Goal: Communication & Community: Answer question/provide support

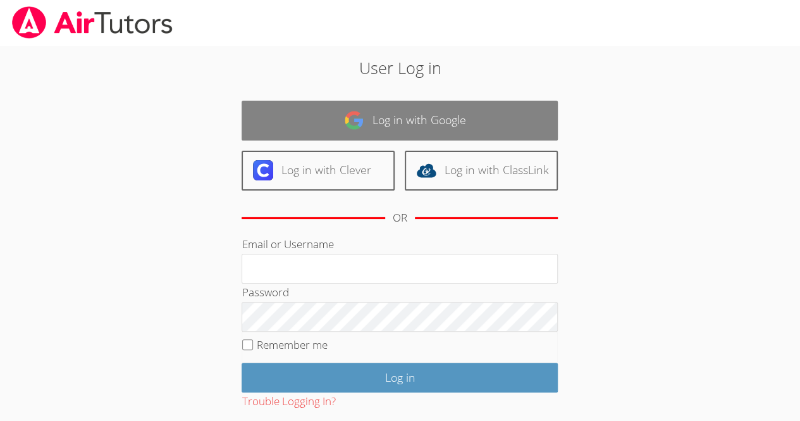
click at [314, 121] on link "Log in with Google" at bounding box center [400, 121] width 316 height 40
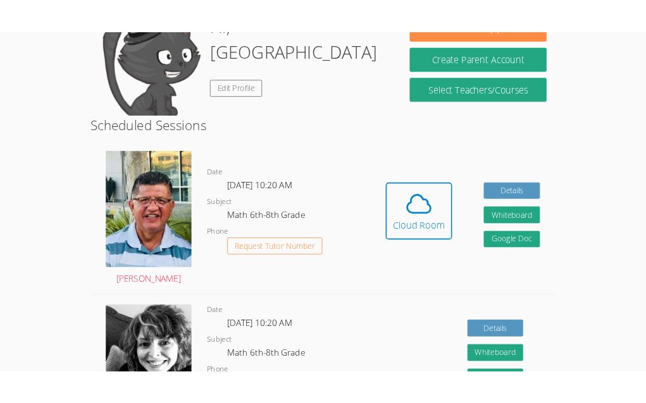
scroll to position [231, 0]
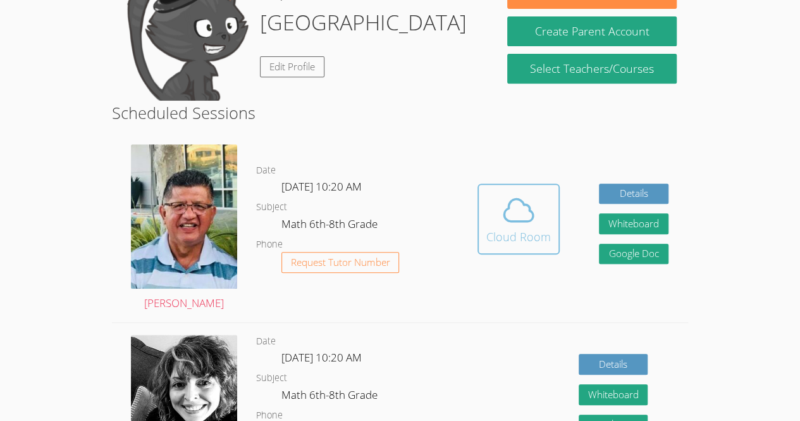
click at [515, 217] on icon at bounding box center [518, 209] width 35 height 35
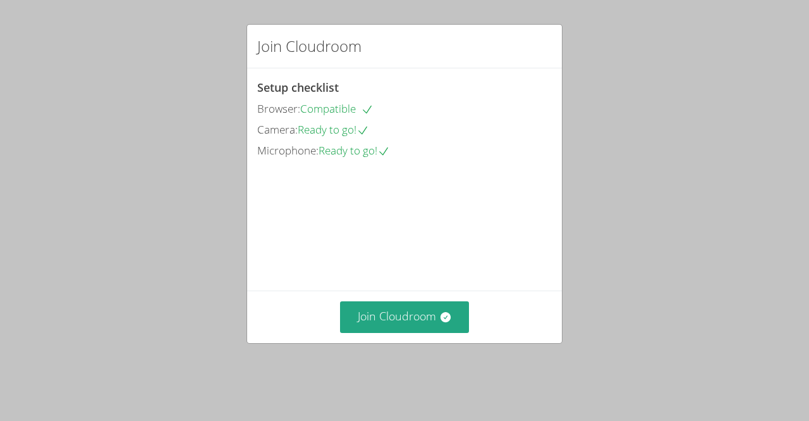
drag, startPoint x: 399, startPoint y: 381, endPoint x: 191, endPoint y: 273, distance: 234.2
click at [191, 273] on div "Join Cloudroom Setup checklist Browser: Compatible Camera: Ready to go! Microph…" at bounding box center [404, 210] width 809 height 421
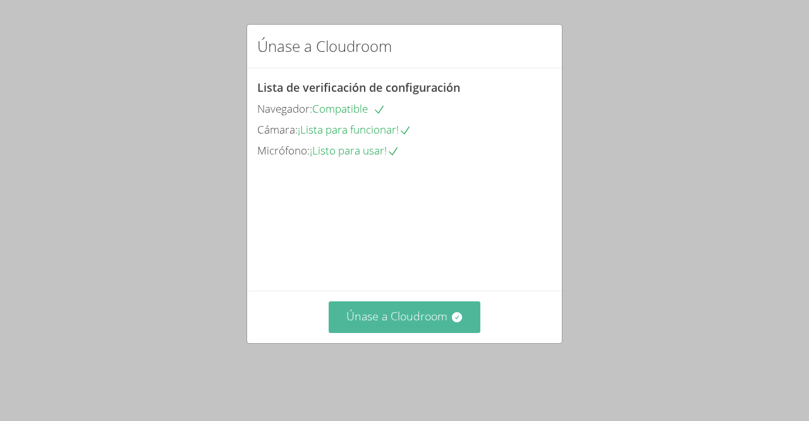
click at [365, 332] on button "Únase a Cloudroom" at bounding box center [405, 316] width 152 height 31
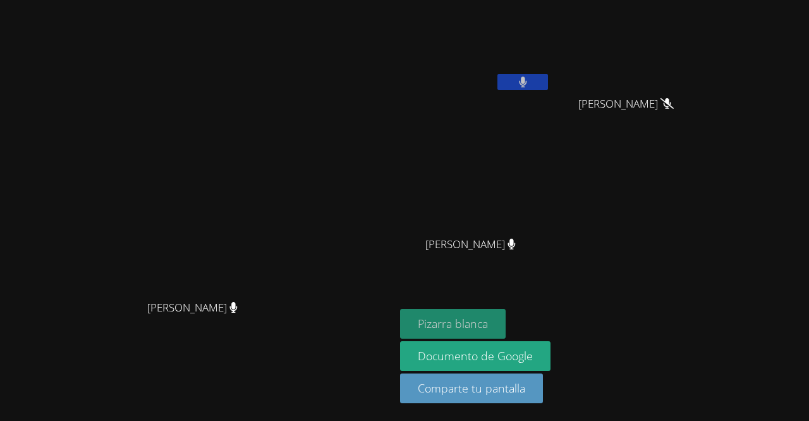
click at [488, 326] on font "Pizarra blanca" at bounding box center [453, 323] width 70 height 15
click at [548, 83] on button at bounding box center [523, 82] width 51 height 16
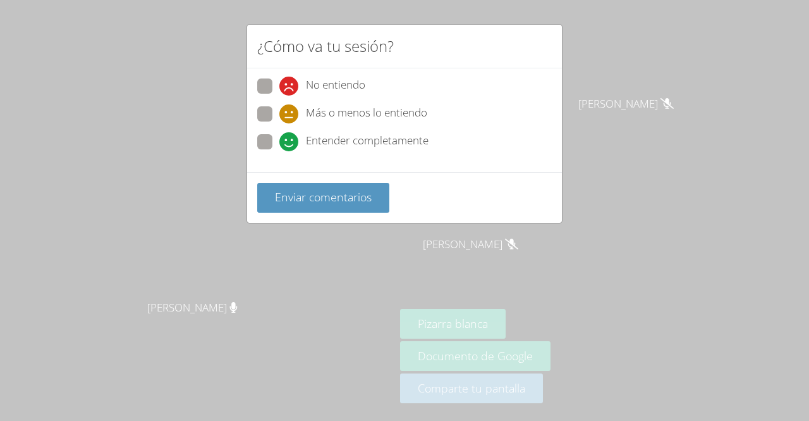
click at [280, 151] on span at bounding box center [280, 151] width 0 height 0
click at [280, 139] on input "Entender completamente" at bounding box center [285, 139] width 11 height 11
radio input "true"
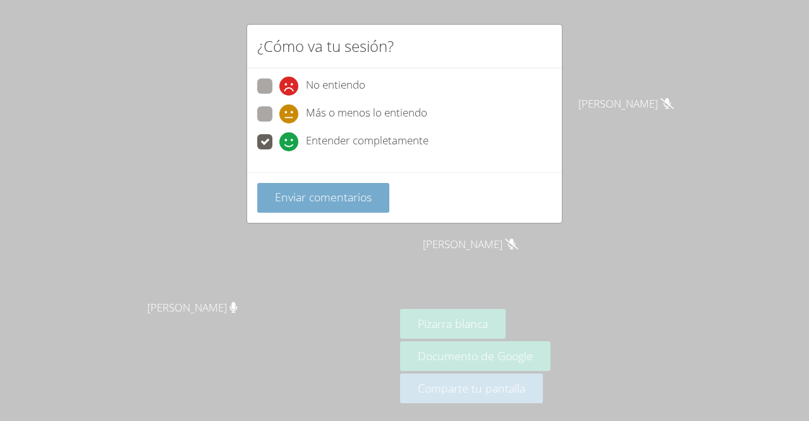
click at [302, 209] on button "Enviar comentarios" at bounding box center [323, 198] width 132 height 30
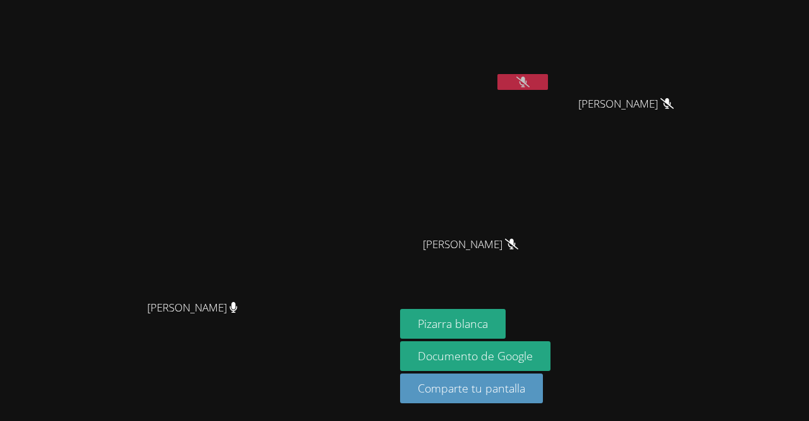
click at [530, 83] on icon at bounding box center [523, 82] width 13 height 11
click at [527, 84] on icon at bounding box center [523, 82] width 8 height 11
click at [548, 89] on button at bounding box center [523, 82] width 51 height 16
